Goal: Check status: Check status

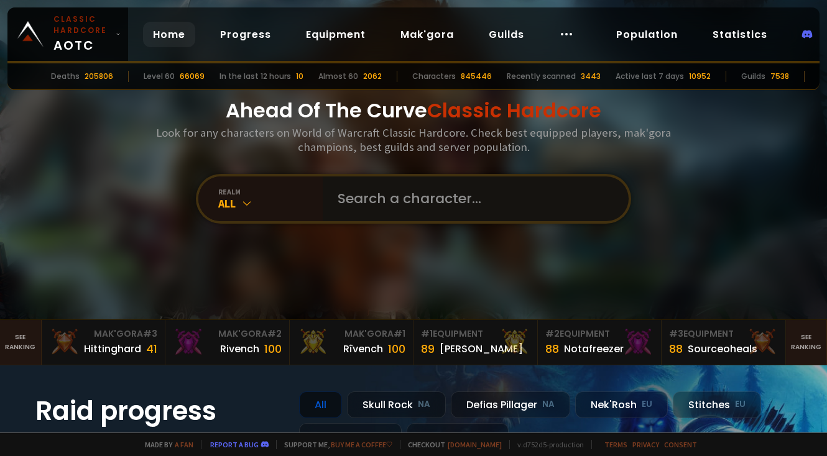
click at [476, 216] on input "text" at bounding box center [472, 199] width 284 height 45
type input "sanchthree"
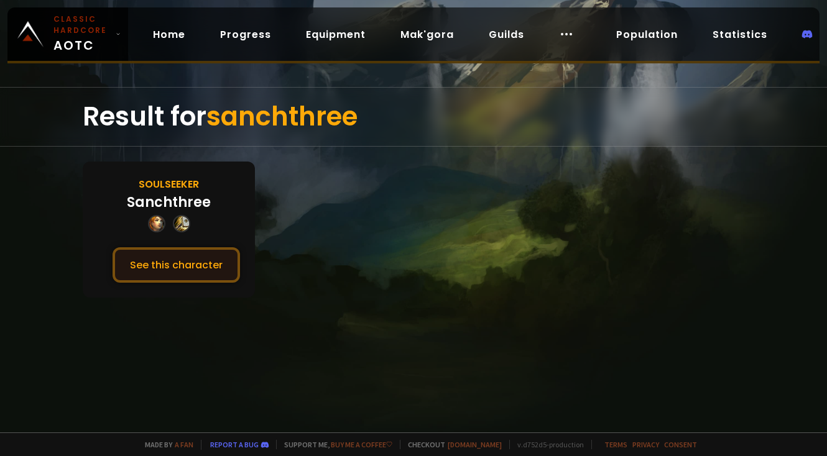
click at [191, 258] on button "See this character" at bounding box center [176, 264] width 127 height 35
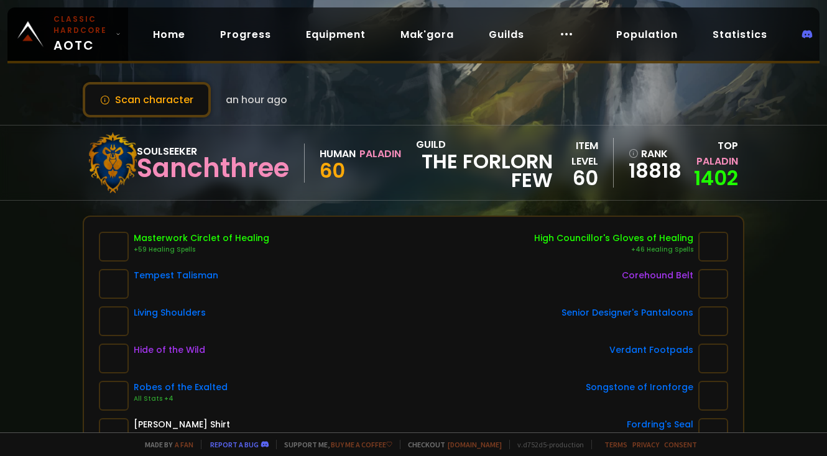
scroll to position [4, 0]
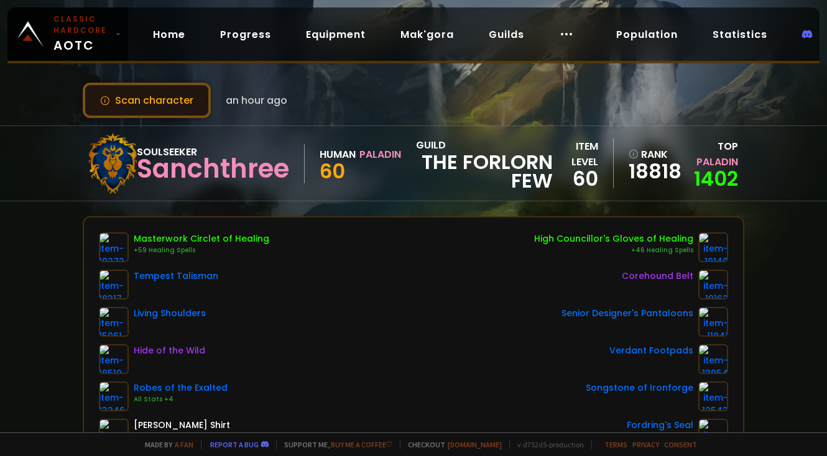
click at [168, 99] on button "Scan character" at bounding box center [147, 100] width 128 height 35
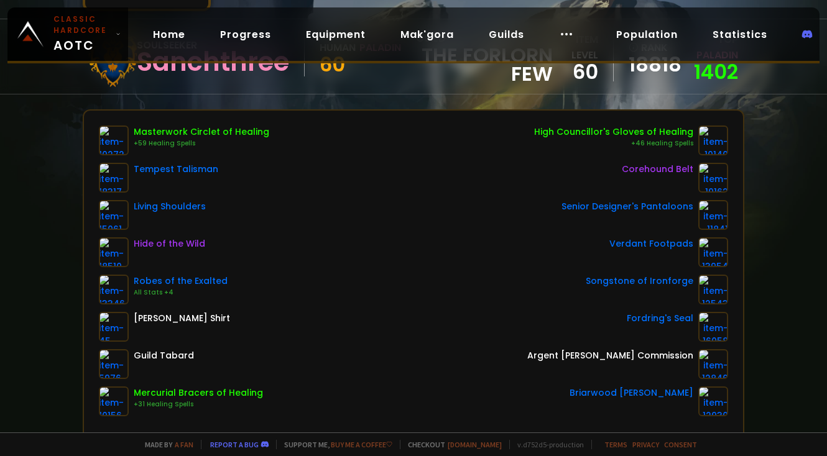
scroll to position [0, 0]
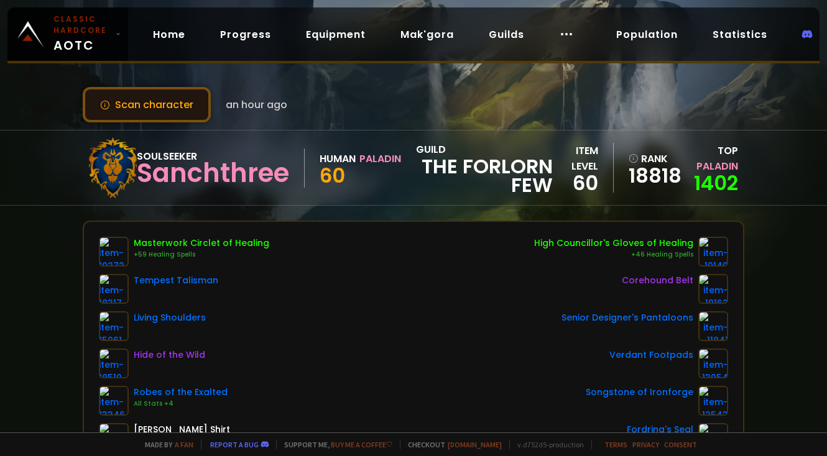
click at [188, 102] on button "Scan character" at bounding box center [147, 104] width 128 height 35
click at [186, 87] on button "Scan character" at bounding box center [147, 104] width 128 height 35
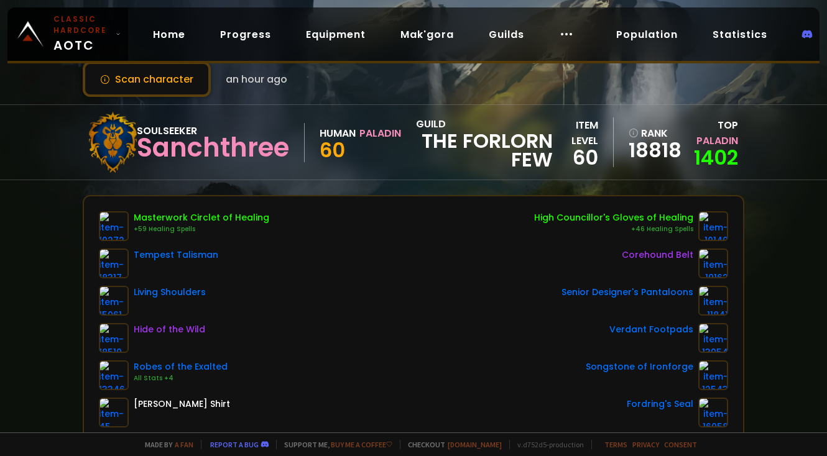
scroll to position [15, 0]
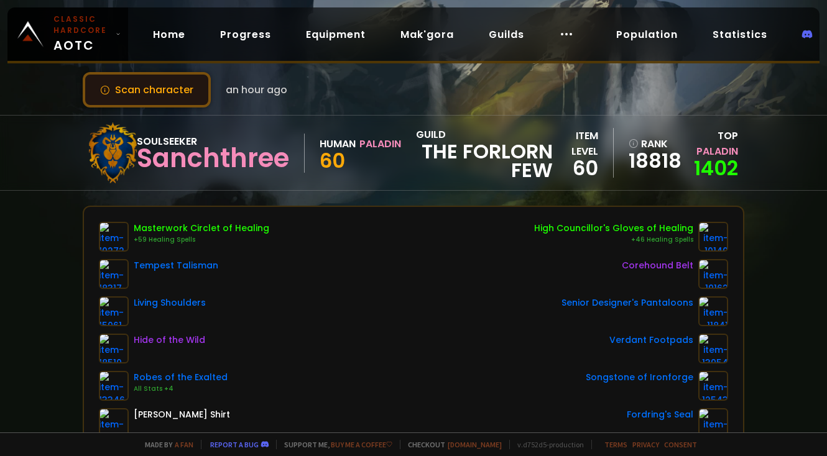
click at [176, 85] on button "Scan character" at bounding box center [147, 89] width 128 height 35
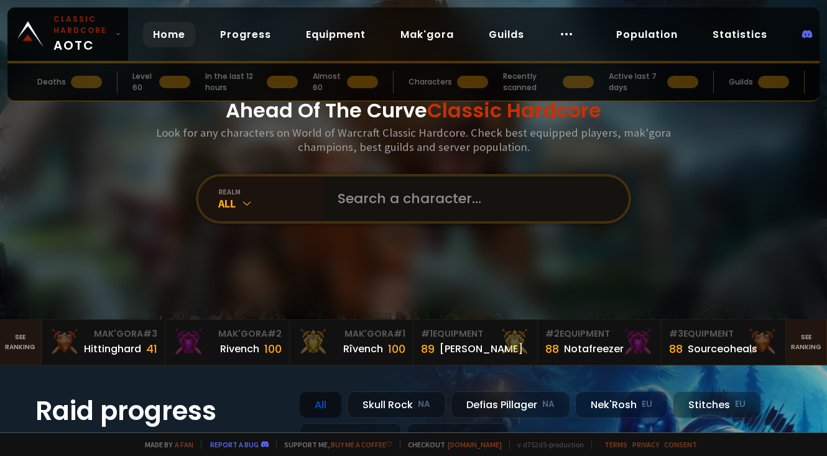
click at [351, 200] on input "text" at bounding box center [472, 199] width 284 height 45
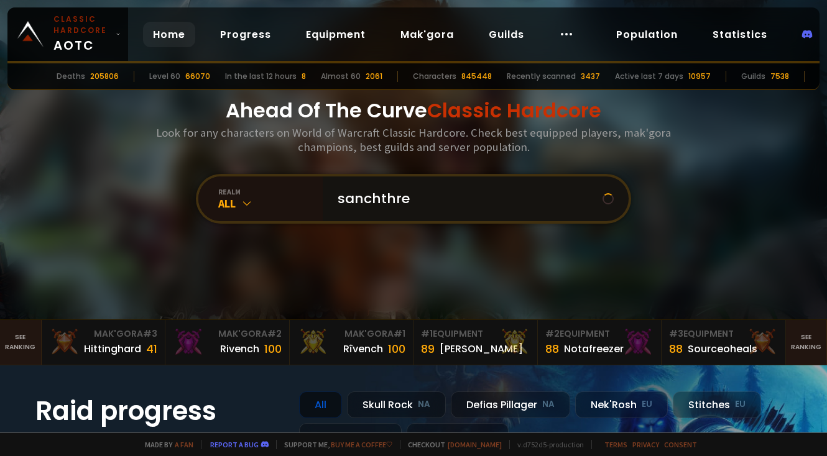
type input "sanchthree"
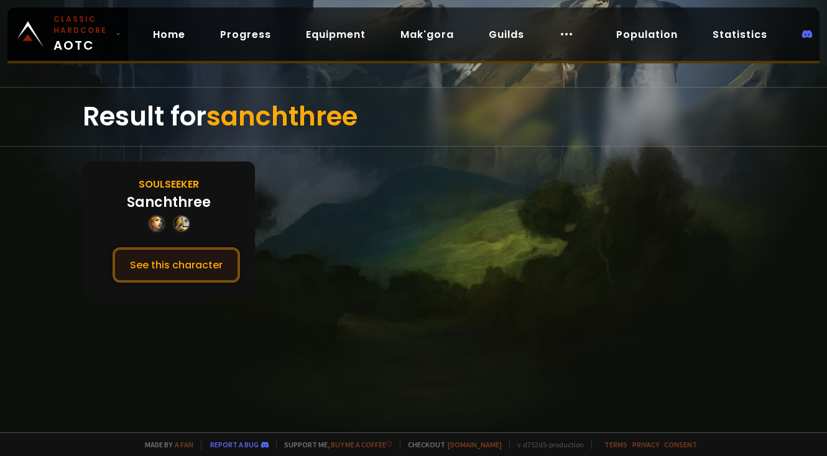
click at [162, 275] on button "See this character" at bounding box center [176, 264] width 127 height 35
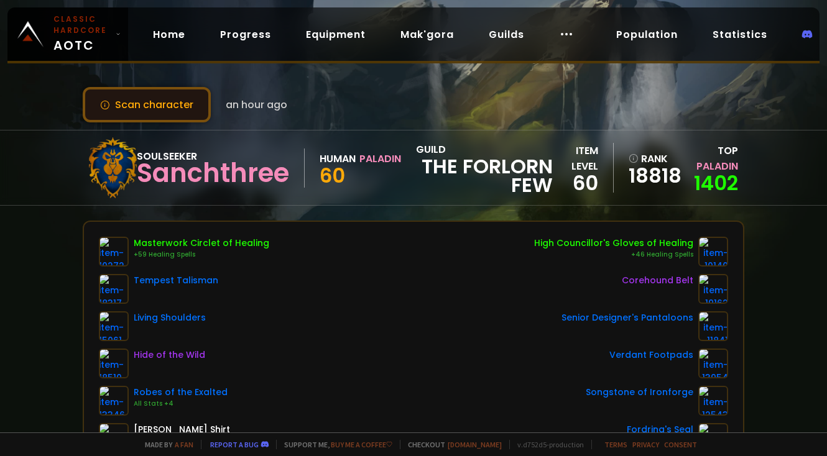
click at [160, 104] on button "Scan character" at bounding box center [147, 104] width 128 height 35
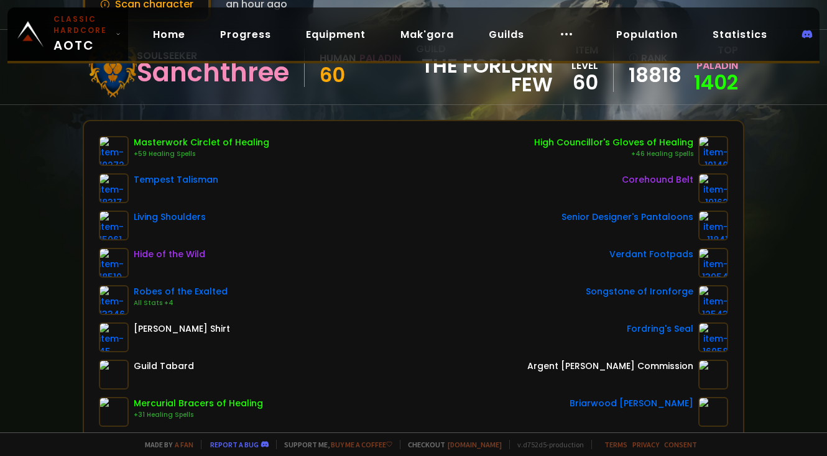
scroll to position [196, 0]
